Goal: Information Seeking & Learning: Learn about a topic

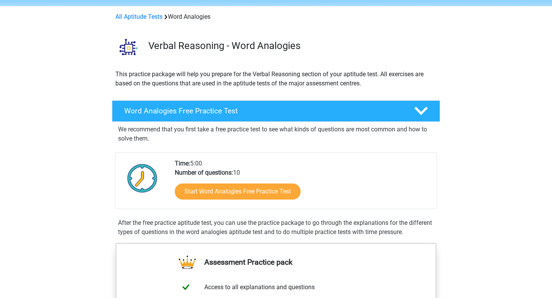
scroll to position [26, 0]
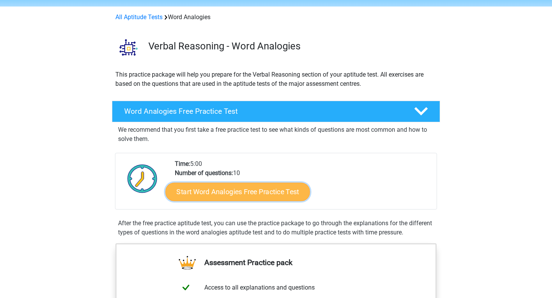
click at [234, 193] on link "Start Word Analogies Free Practice Test" at bounding box center [238, 192] width 145 height 18
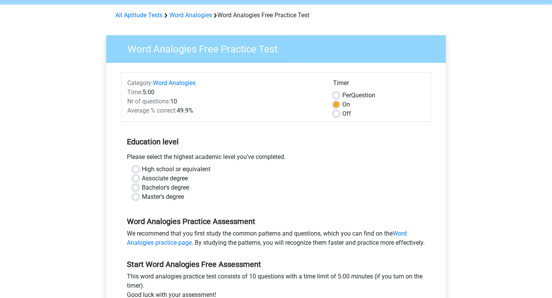
scroll to position [36, 0]
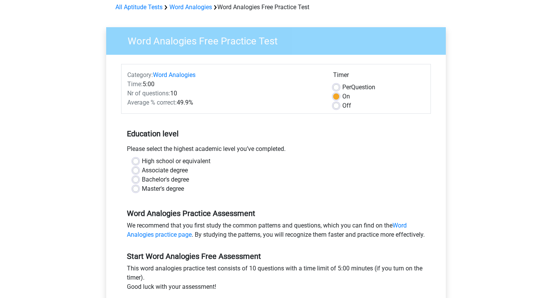
click at [176, 179] on label "Bachelor's degree" at bounding box center [165, 179] width 47 height 9
click at [139, 179] on input "Bachelor's degree" at bounding box center [136, 179] width 6 height 8
radio input "true"
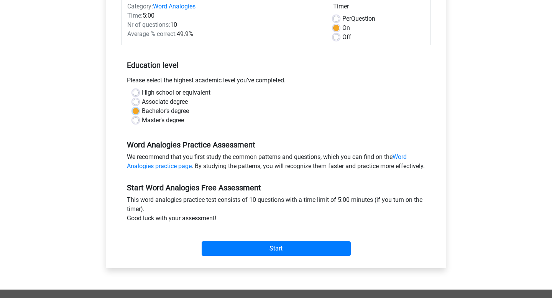
scroll to position [113, 0]
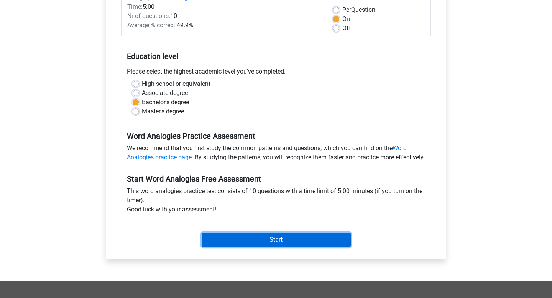
click at [221, 247] on input "Start" at bounding box center [276, 240] width 149 height 15
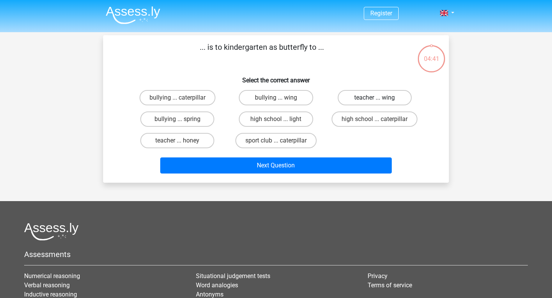
click at [372, 100] on label "teacher ... wing" at bounding box center [375, 97] width 74 height 15
click at [375, 100] on input "teacher ... wing" at bounding box center [377, 100] width 5 height 5
radio input "true"
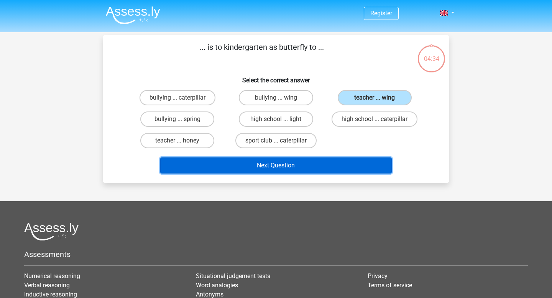
click at [336, 163] on button "Next Question" at bounding box center [276, 166] width 232 height 16
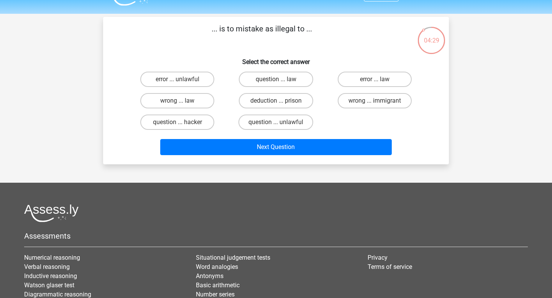
scroll to position [17, 0]
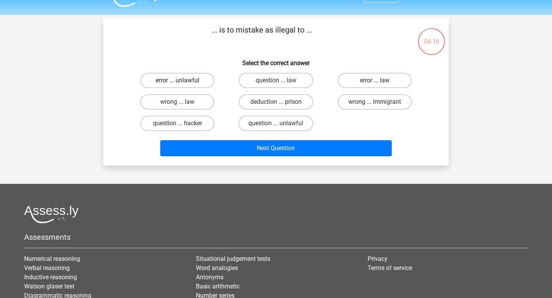
click at [201, 82] on label "error ... unlawful" at bounding box center [177, 80] width 74 height 15
click at [183, 82] on input "error ... unlawful" at bounding box center [180, 83] width 5 height 5
radio input "true"
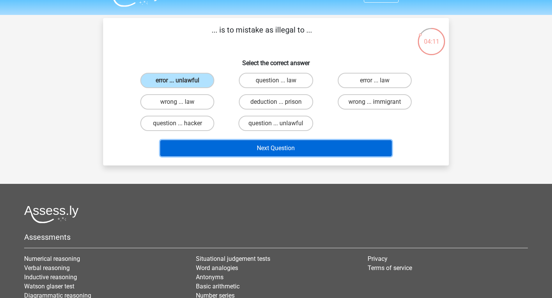
click at [231, 146] on button "Next Question" at bounding box center [276, 148] width 232 height 16
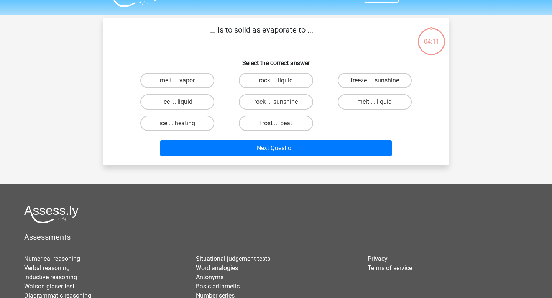
scroll to position [35, 0]
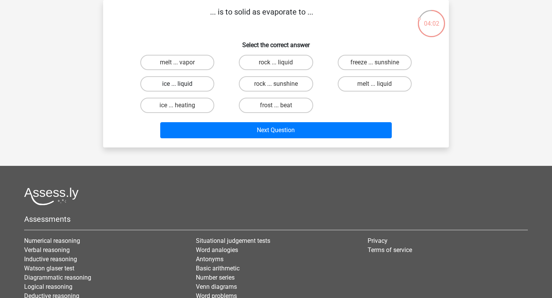
click at [188, 88] on label "ice ... liquid" at bounding box center [177, 83] width 74 height 15
click at [183, 88] on input "ice ... liquid" at bounding box center [180, 86] width 5 height 5
radio input "true"
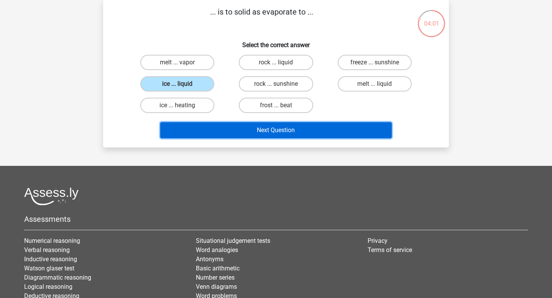
click at [219, 135] on button "Next Question" at bounding box center [276, 130] width 232 height 16
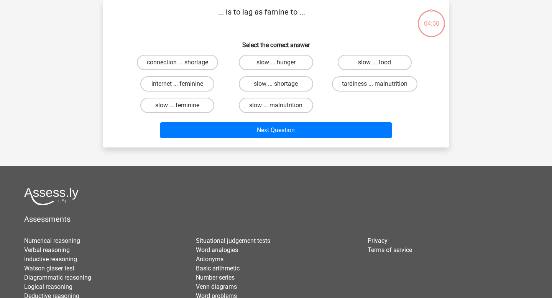
scroll to position [0, 0]
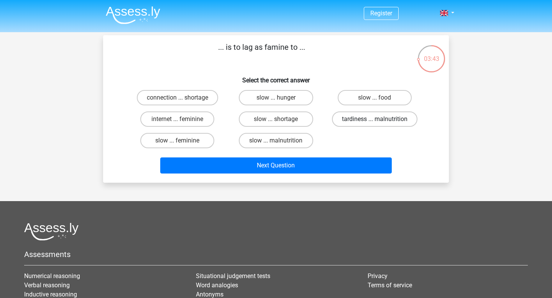
click at [389, 116] on label "tardiness ... malnutrition" at bounding box center [375, 119] width 86 height 15
click at [380, 119] on input "tardiness ... malnutrition" at bounding box center [377, 121] width 5 height 5
radio input "true"
click at [293, 144] on label "slow ... malnutrition" at bounding box center [276, 140] width 74 height 15
click at [281, 144] on input "slow ... malnutrition" at bounding box center [278, 143] width 5 height 5
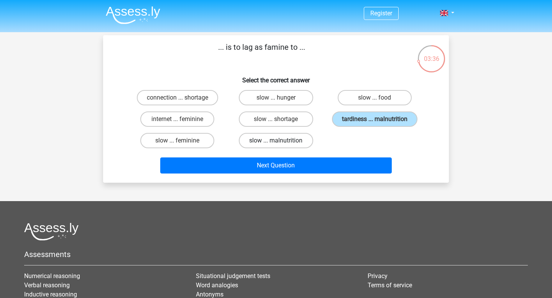
radio input "true"
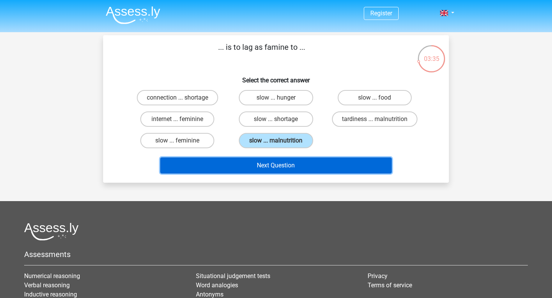
click at [295, 170] on button "Next Question" at bounding box center [276, 166] width 232 height 16
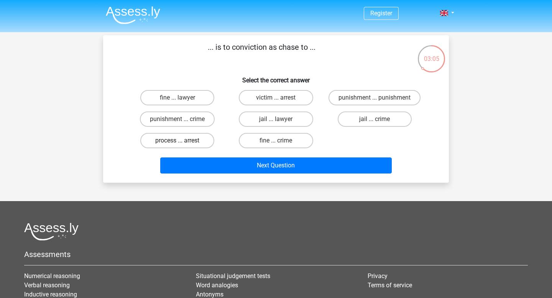
click at [195, 138] on label "process ... arrest" at bounding box center [177, 140] width 74 height 15
click at [183, 141] on input "process ... arrest" at bounding box center [180, 143] width 5 height 5
radio input "true"
click at [196, 125] on label "punishment ... crime" at bounding box center [177, 119] width 75 height 15
click at [183, 124] on input "punishment ... crime" at bounding box center [180, 121] width 5 height 5
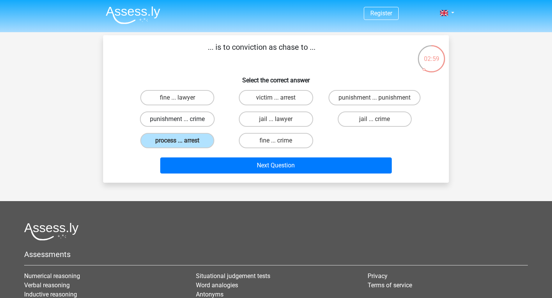
radio input "true"
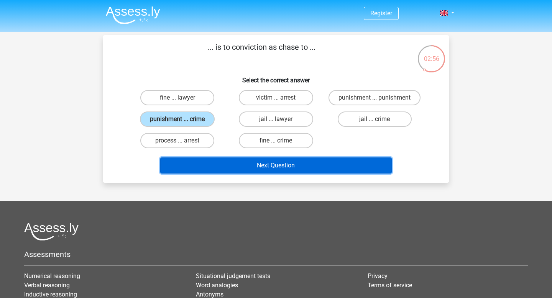
click at [204, 168] on button "Next Question" at bounding box center [276, 166] width 232 height 16
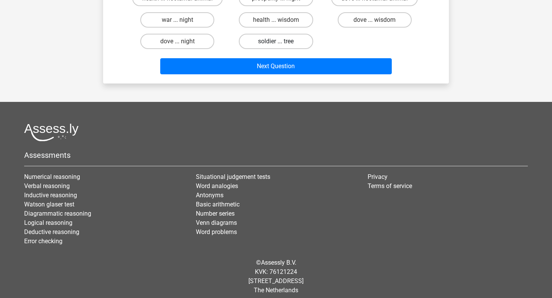
scroll to position [105, 0]
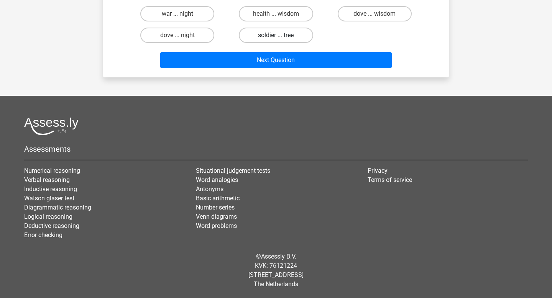
click at [290, 119] on footer "Assessments Numerical reasoning Verbal reasoning Inductive reasoning Watson gla…" at bounding box center [276, 197] width 552 height 202
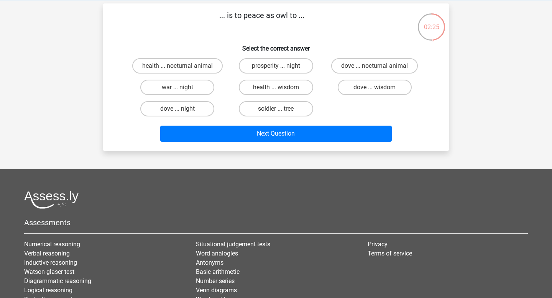
scroll to position [30, 0]
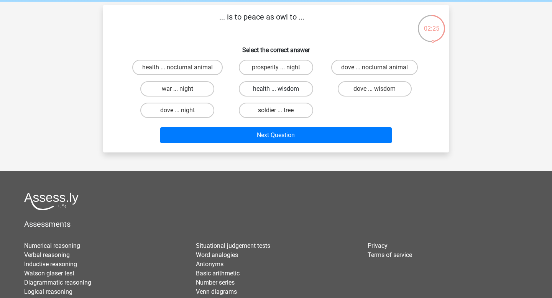
click at [292, 87] on label "health ... wisdom" at bounding box center [276, 88] width 74 height 15
click at [281, 89] on input "health ... wisdom" at bounding box center [278, 91] width 5 height 5
radio input "true"
click at [300, 146] on div "... is to peace as owl to ... Select the correct answer health ... nocturnal an…" at bounding box center [276, 79] width 346 height 148
click at [300, 144] on div "Next Question" at bounding box center [276, 136] width 296 height 19
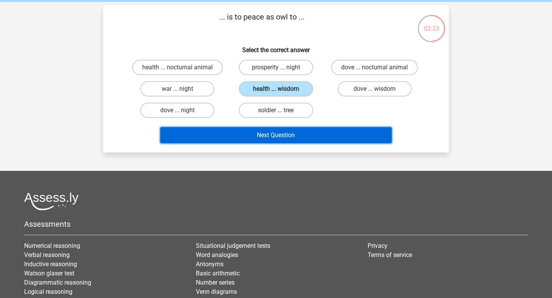
click at [299, 135] on button "Next Question" at bounding box center [276, 135] width 232 height 16
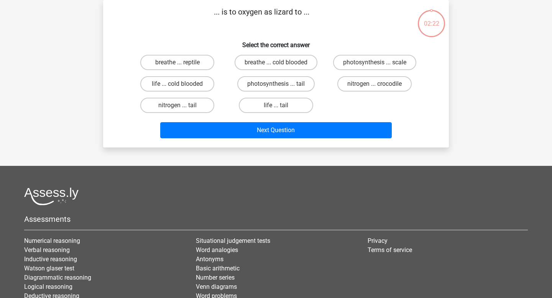
scroll to position [0, 0]
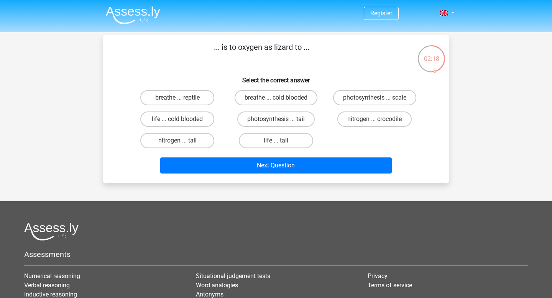
click at [191, 91] on label "breathe ... reptile" at bounding box center [177, 97] width 74 height 15
click at [183, 98] on input "breathe ... reptile" at bounding box center [180, 100] width 5 height 5
radio input "true"
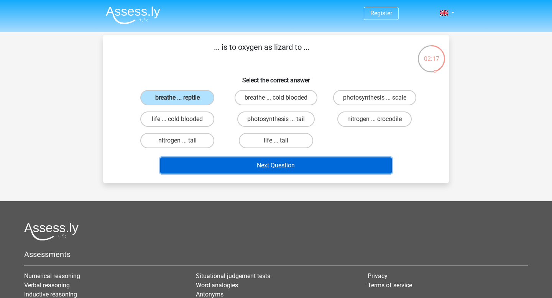
click at [254, 168] on button "Next Question" at bounding box center [276, 166] width 232 height 16
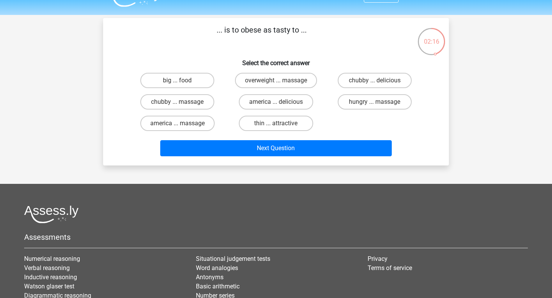
scroll to position [17, 0]
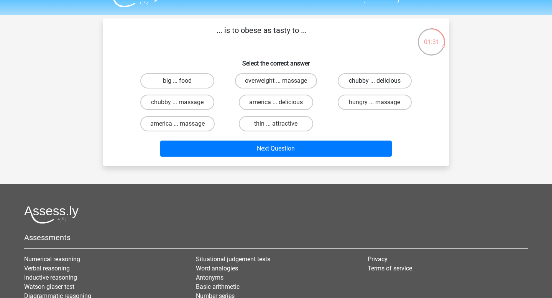
click at [345, 85] on label "chubby ... delicious" at bounding box center [375, 80] width 74 height 15
click at [375, 85] on input "chubby ... delicious" at bounding box center [377, 83] width 5 height 5
radio input "true"
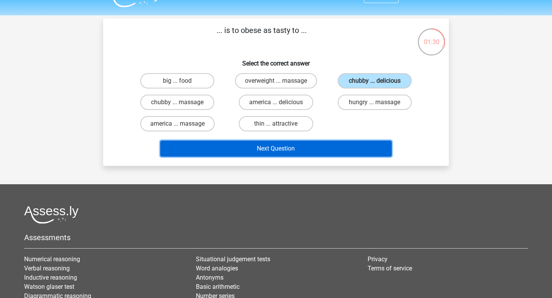
click at [360, 150] on button "Next Question" at bounding box center [276, 149] width 232 height 16
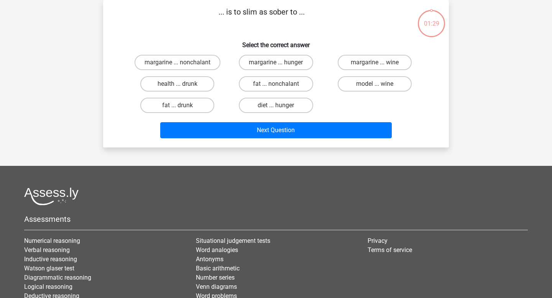
scroll to position [0, 0]
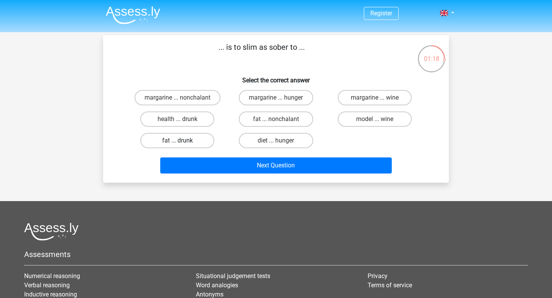
click at [191, 139] on label "fat ... drunk" at bounding box center [177, 140] width 74 height 15
click at [183, 141] on input "fat ... drunk" at bounding box center [180, 143] width 5 height 5
radio input "true"
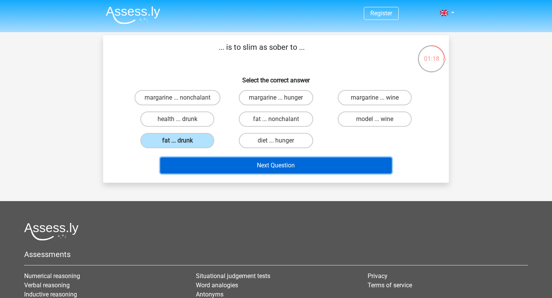
click at [233, 166] on button "Next Question" at bounding box center [276, 166] width 232 height 16
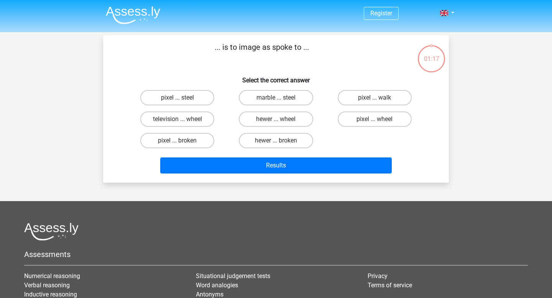
scroll to position [35, 0]
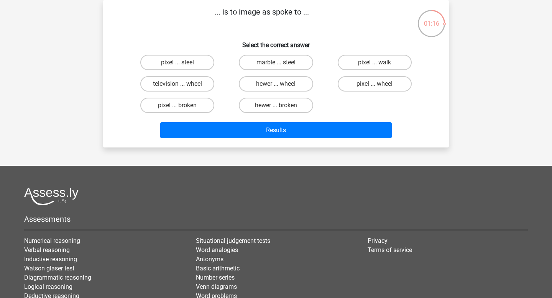
drag, startPoint x: 233, startPoint y: 166, endPoint x: 233, endPoint y: 161, distance: 5.4
click at [233, 164] on div "Register Nederlands English" at bounding box center [276, 167] width 552 height 404
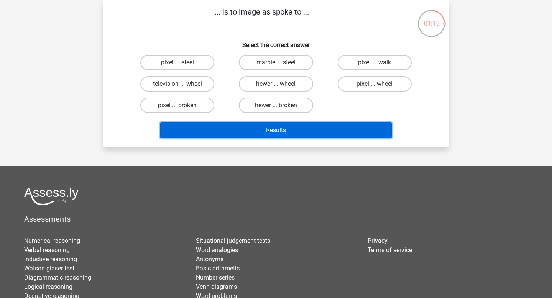
click at [248, 134] on button "Results" at bounding box center [276, 130] width 232 height 16
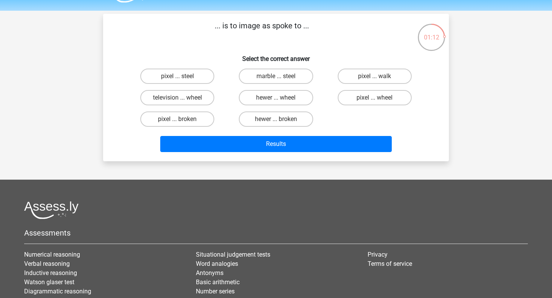
scroll to position [0, 0]
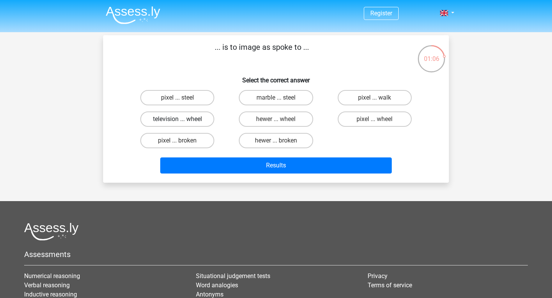
click at [208, 120] on label "television ... wheel" at bounding box center [177, 119] width 74 height 15
click at [183, 120] on input "television ... wheel" at bounding box center [180, 121] width 5 height 5
radio input "true"
click at [205, 99] on label "pixel ... steel" at bounding box center [177, 97] width 74 height 15
click at [183, 99] on input "pixel ... steel" at bounding box center [180, 100] width 5 height 5
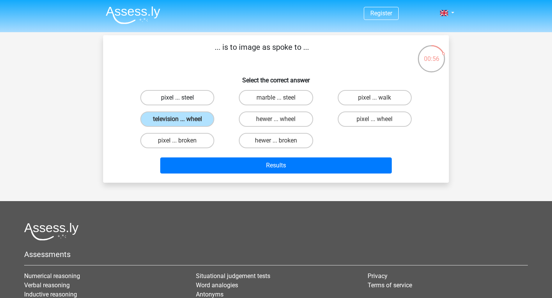
radio input "true"
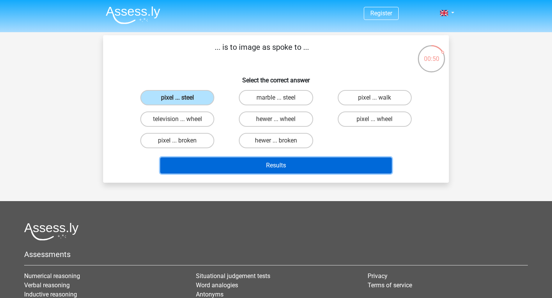
click at [232, 163] on button "Results" at bounding box center [276, 166] width 232 height 16
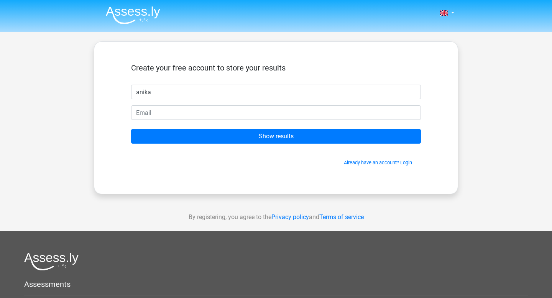
type input "anika"
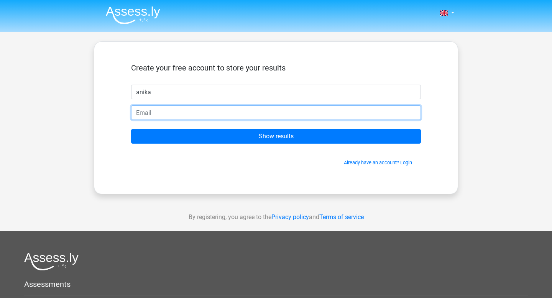
click at [223, 114] on input "email" at bounding box center [276, 112] width 290 height 15
type input "[EMAIL_ADDRESS][DOMAIN_NAME]"
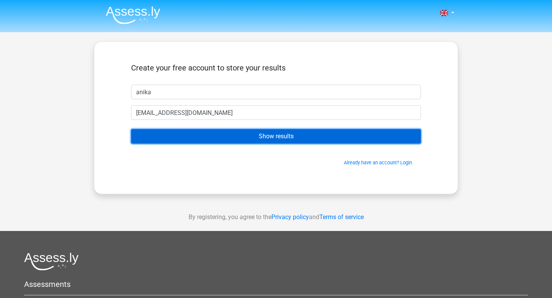
click at [217, 136] on input "Show results" at bounding box center [276, 136] width 290 height 15
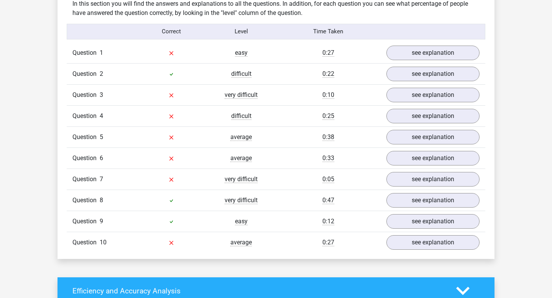
scroll to position [604, 0]
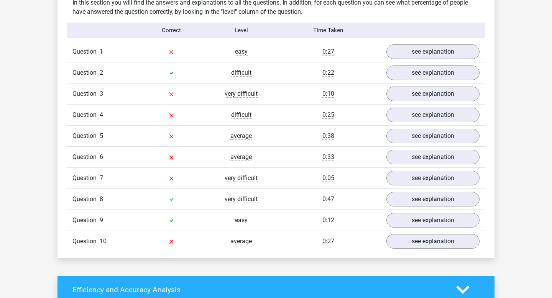
click at [217, 136] on div "average" at bounding box center [241, 136] width 70 height 9
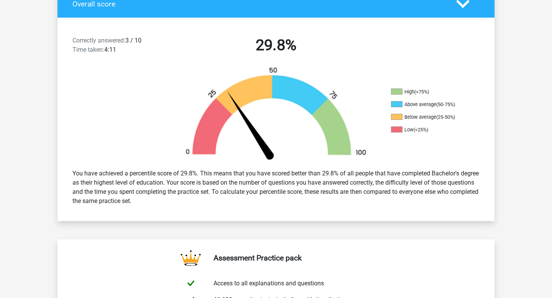
scroll to position [0, 0]
